Goal: Go to known website: Access a specific website the user already knows

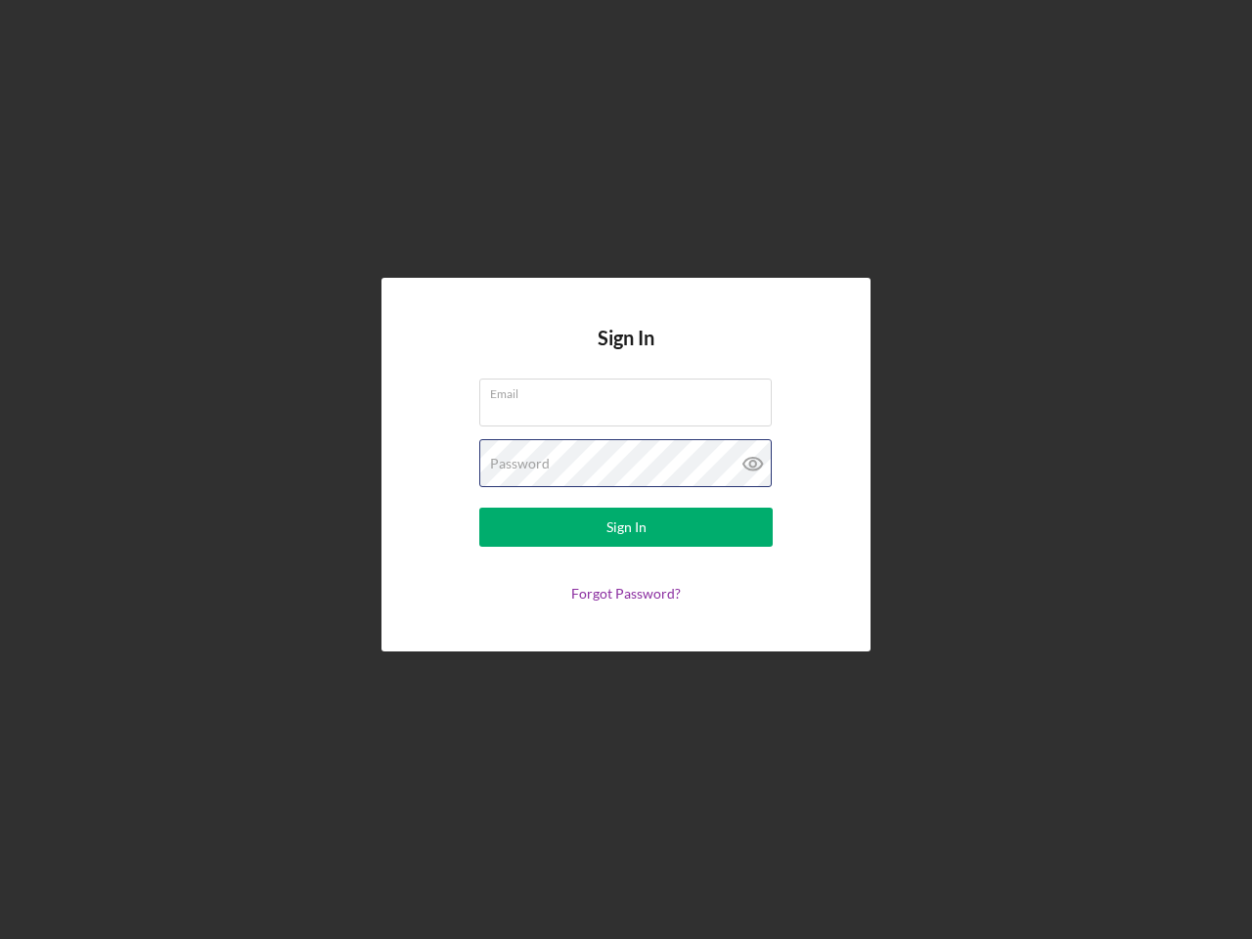
click at [626, 469] on div "Password" at bounding box center [625, 463] width 293 height 49
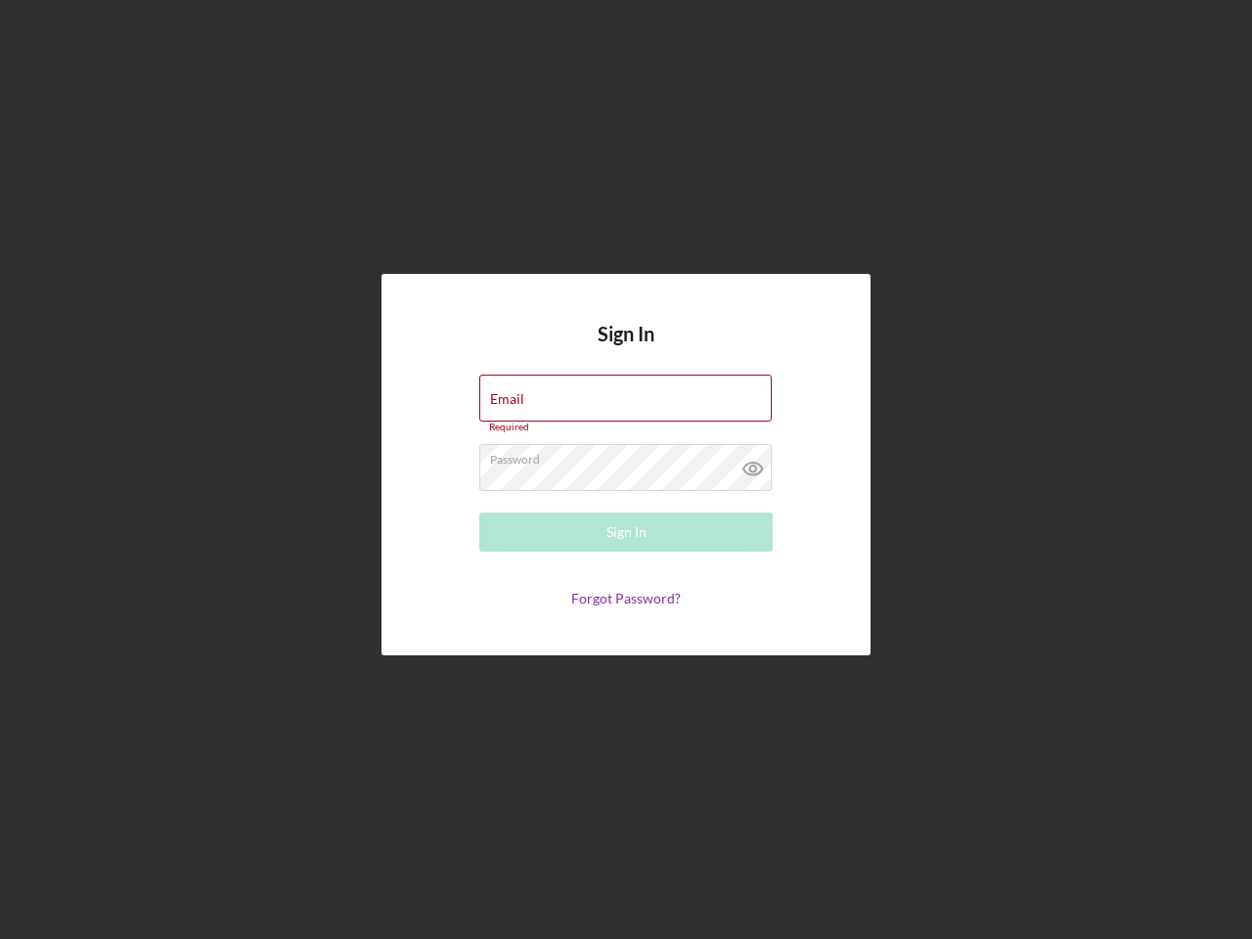
click at [753, 464] on icon at bounding box center [753, 468] width 49 height 49
